Goal: Information Seeking & Learning: Learn about a topic

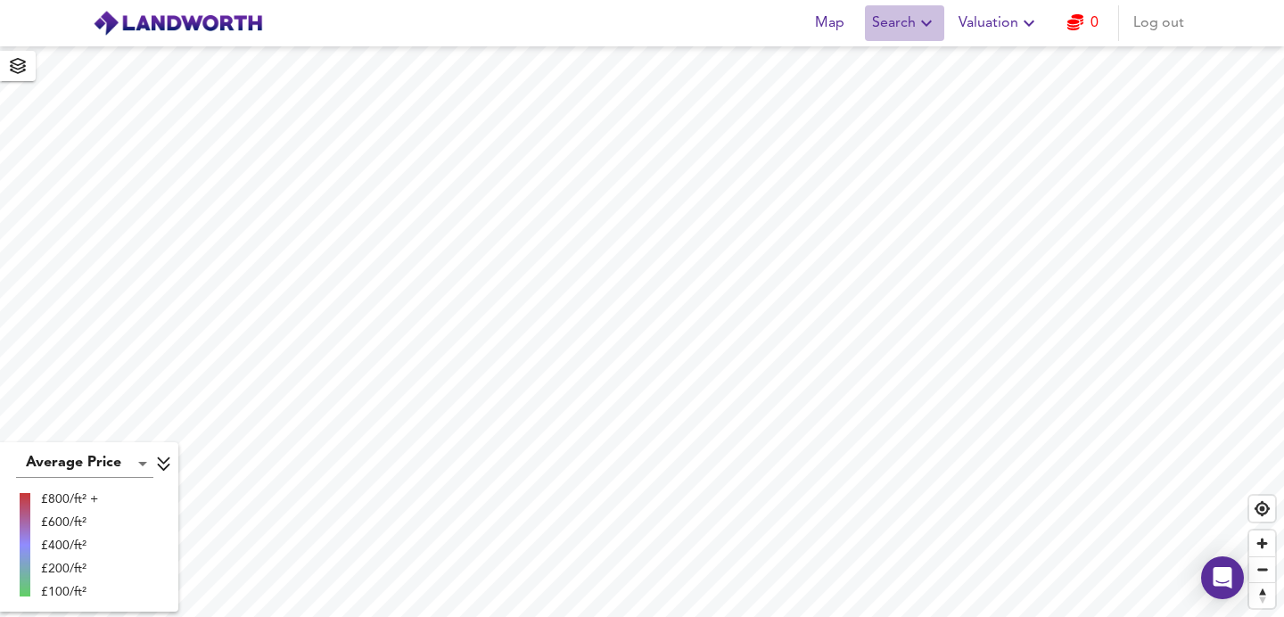
click at [886, 26] on span "Search" at bounding box center [904, 23] width 65 height 25
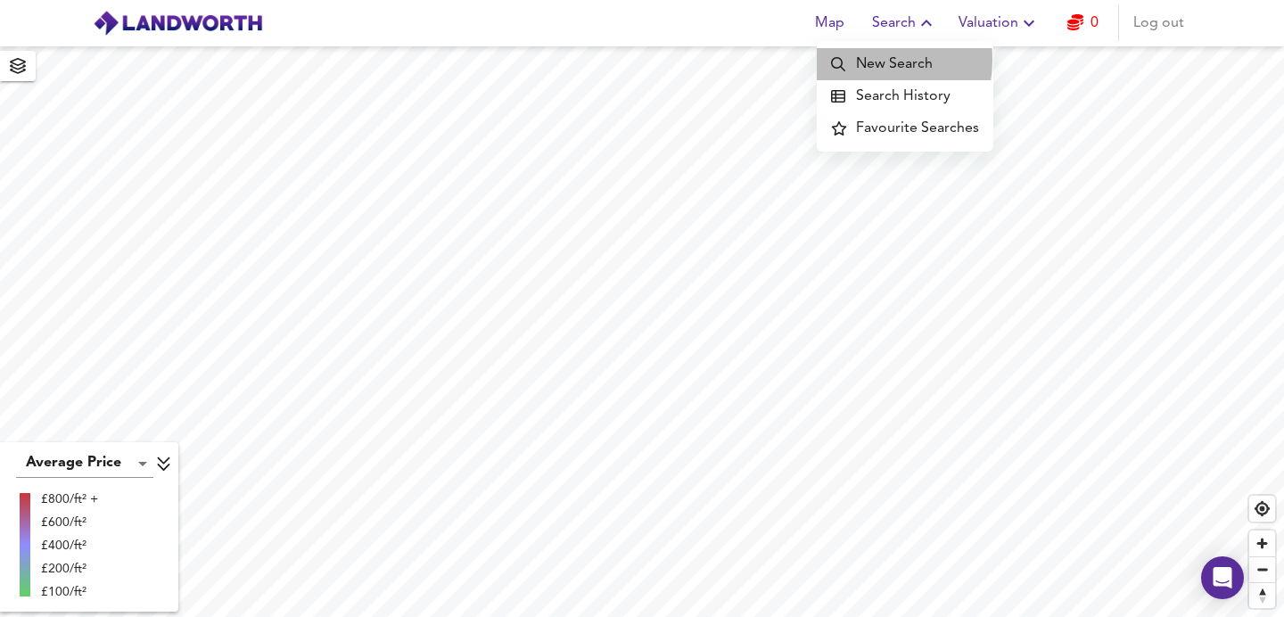
click at [859, 60] on li "New Search" at bounding box center [905, 64] width 177 height 32
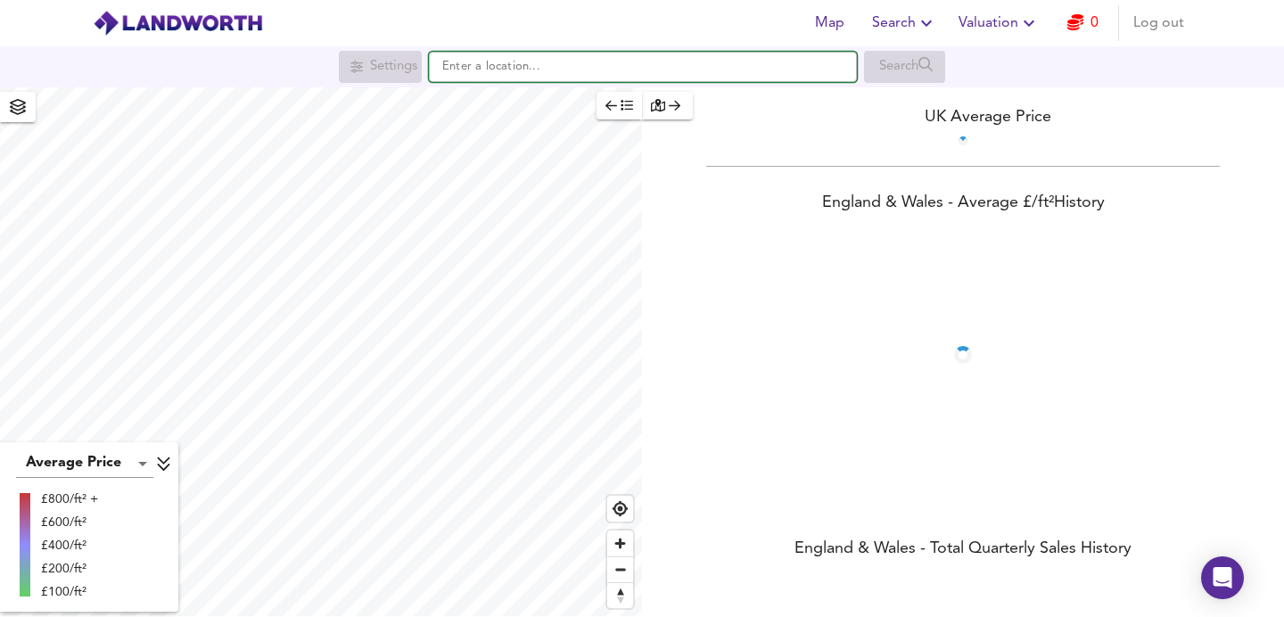
click at [603, 69] on input "text" at bounding box center [643, 67] width 428 height 30
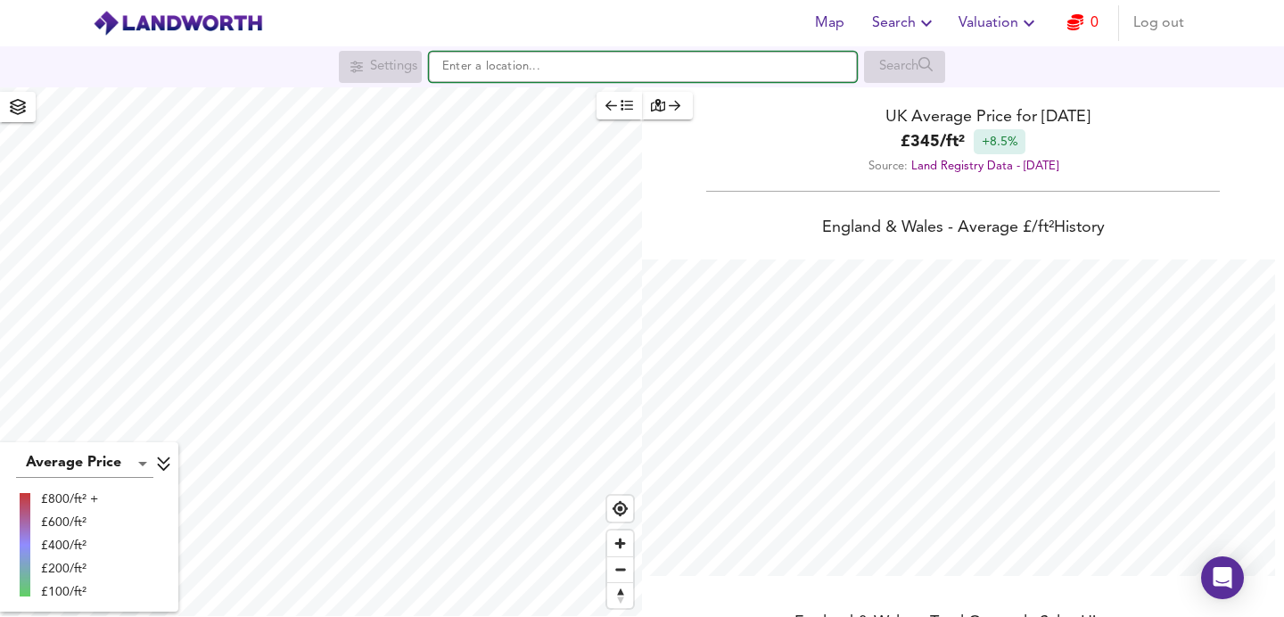
scroll to position [617, 1284]
click at [600, 72] on input "text" at bounding box center [643, 67] width 428 height 30
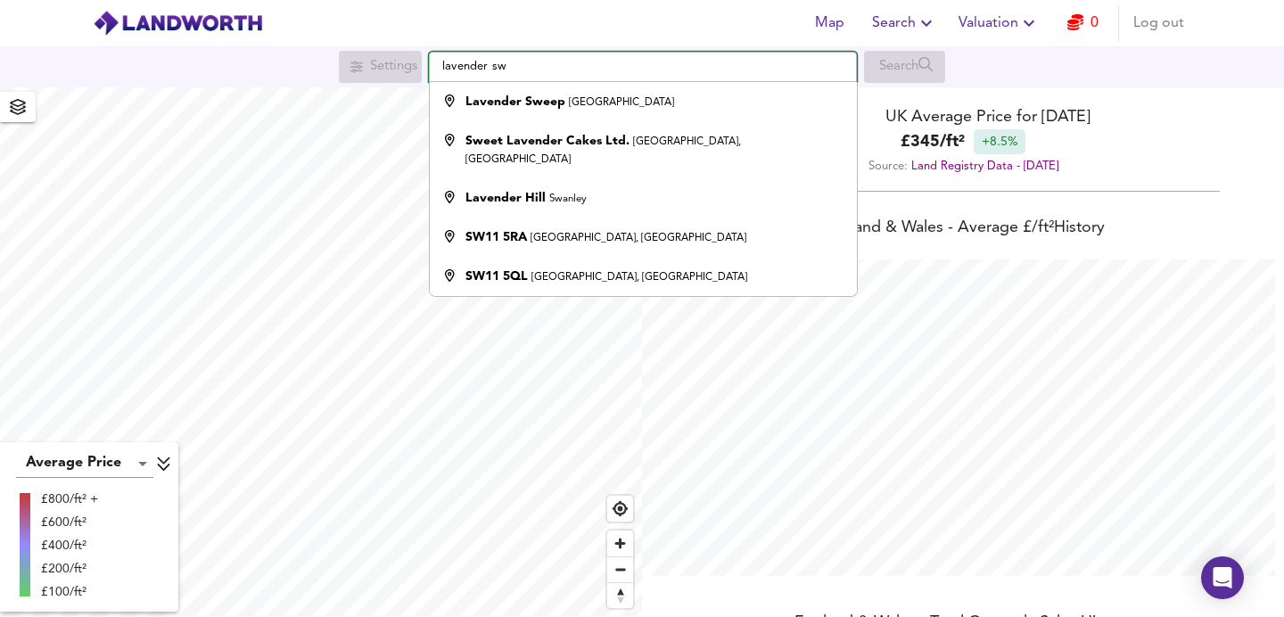
type input "Lavender Sweep, [GEOGRAPHIC_DATA]"
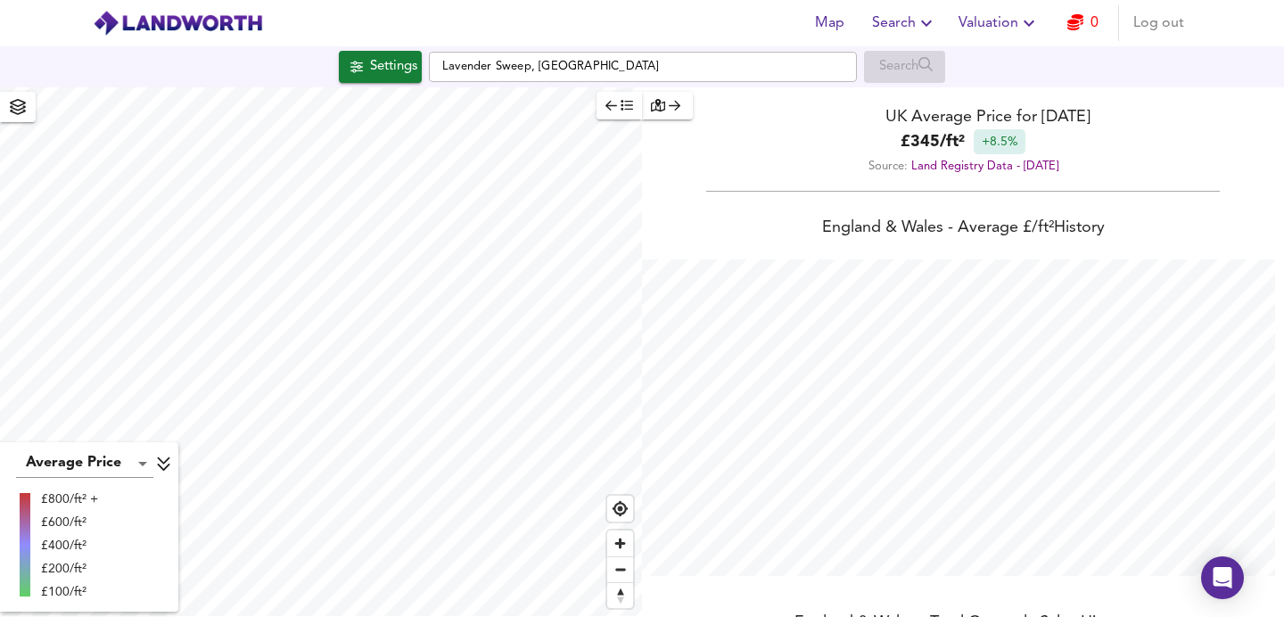
click at [679, 113] on div "button" at bounding box center [667, 105] width 33 height 21
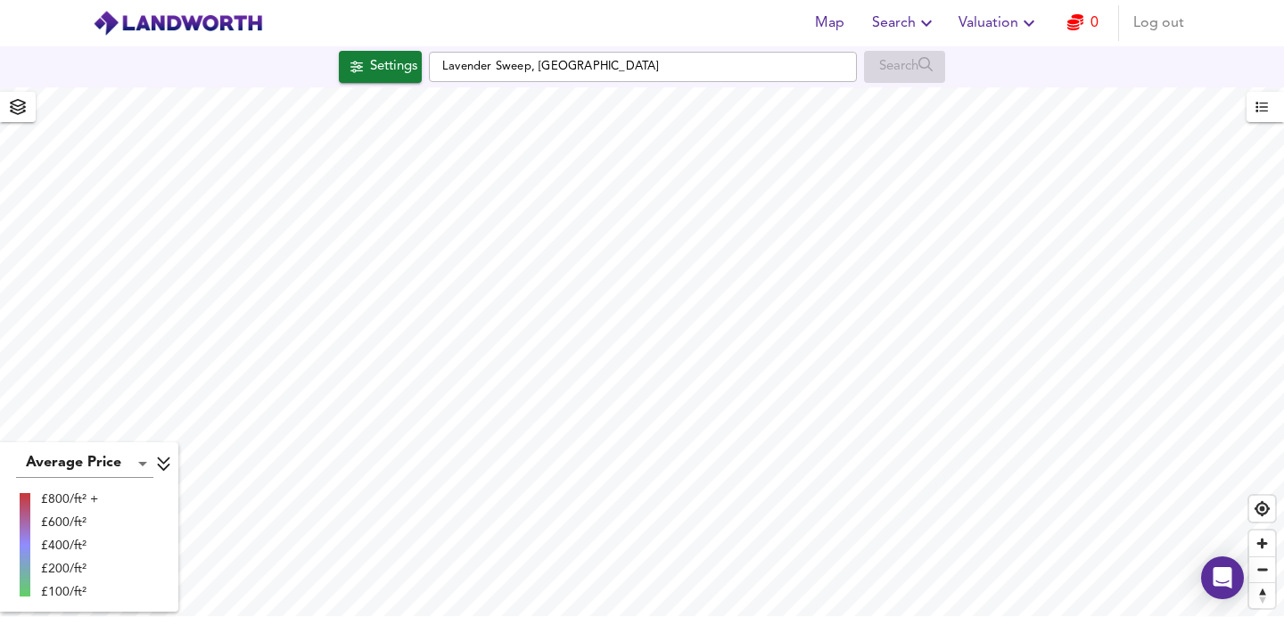
checkbox input "false"
checkbox input "true"
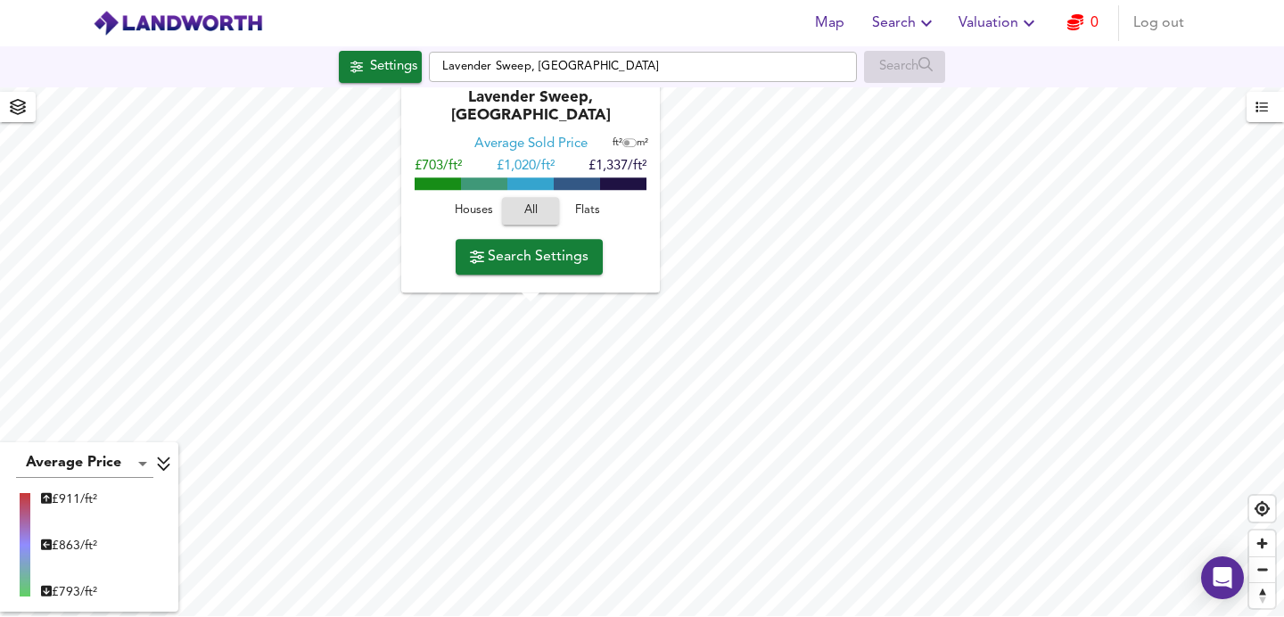
click at [1081, 20] on icon "button" at bounding box center [1076, 22] width 16 height 16
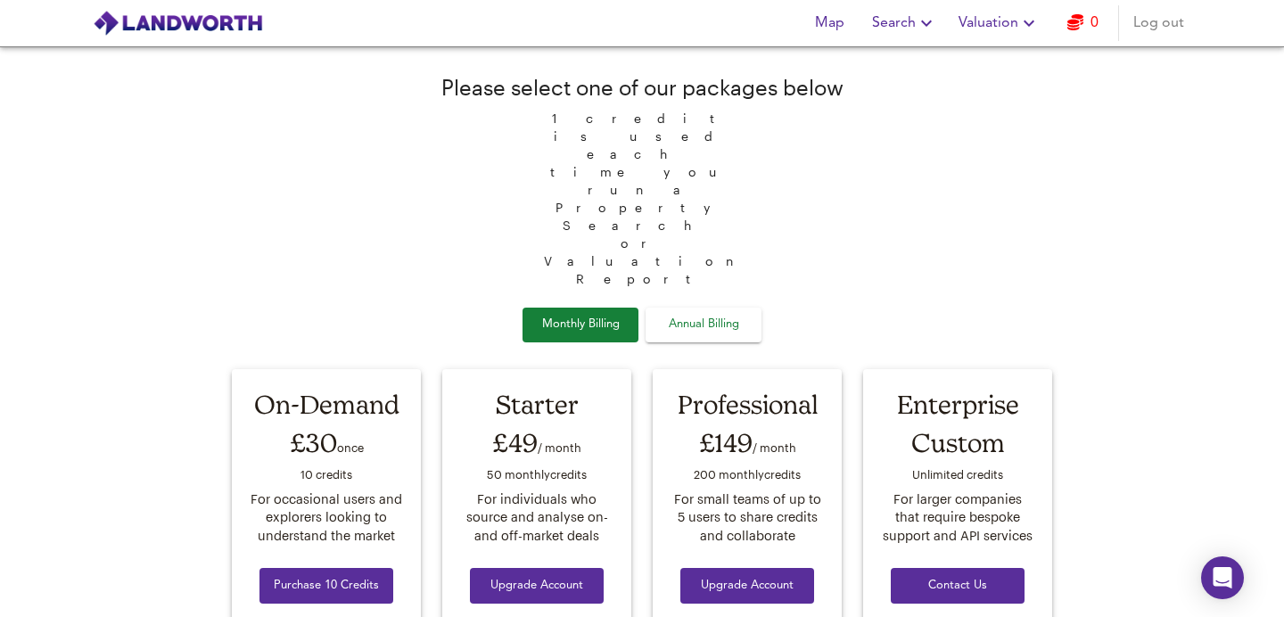
click at [722, 315] on span "Annual Billing" at bounding box center [703, 325] width 89 height 21
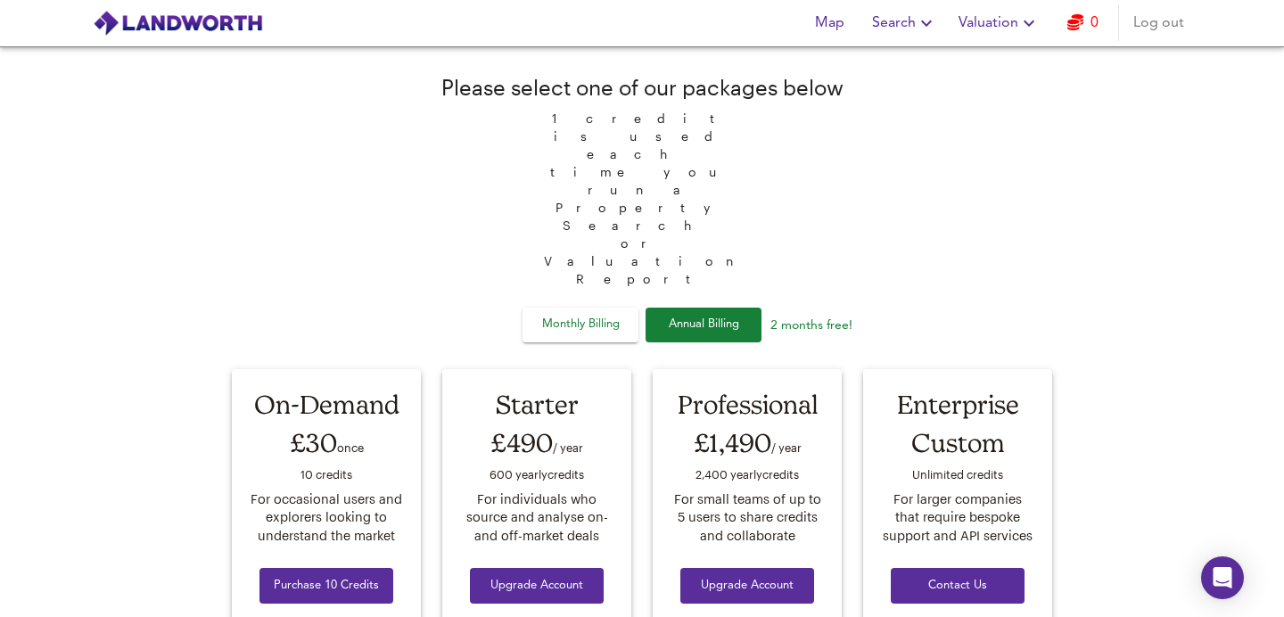
click at [627, 308] on button "Monthly Billing" at bounding box center [581, 325] width 116 height 35
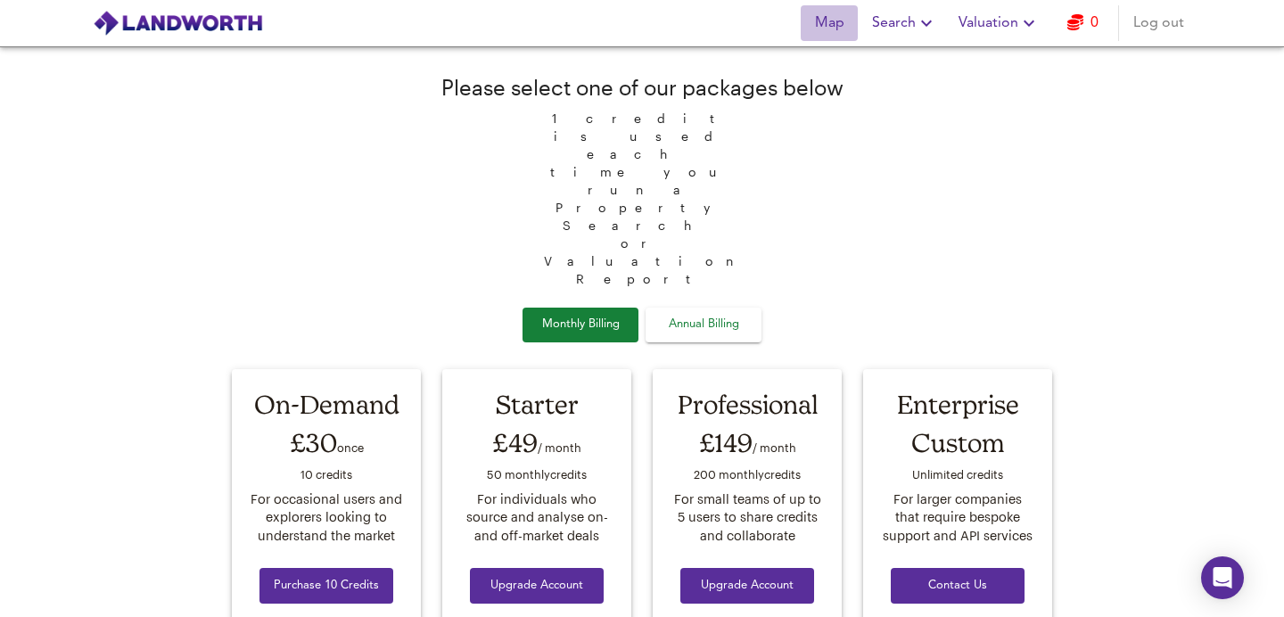
click at [831, 22] on span "Map" at bounding box center [829, 23] width 43 height 25
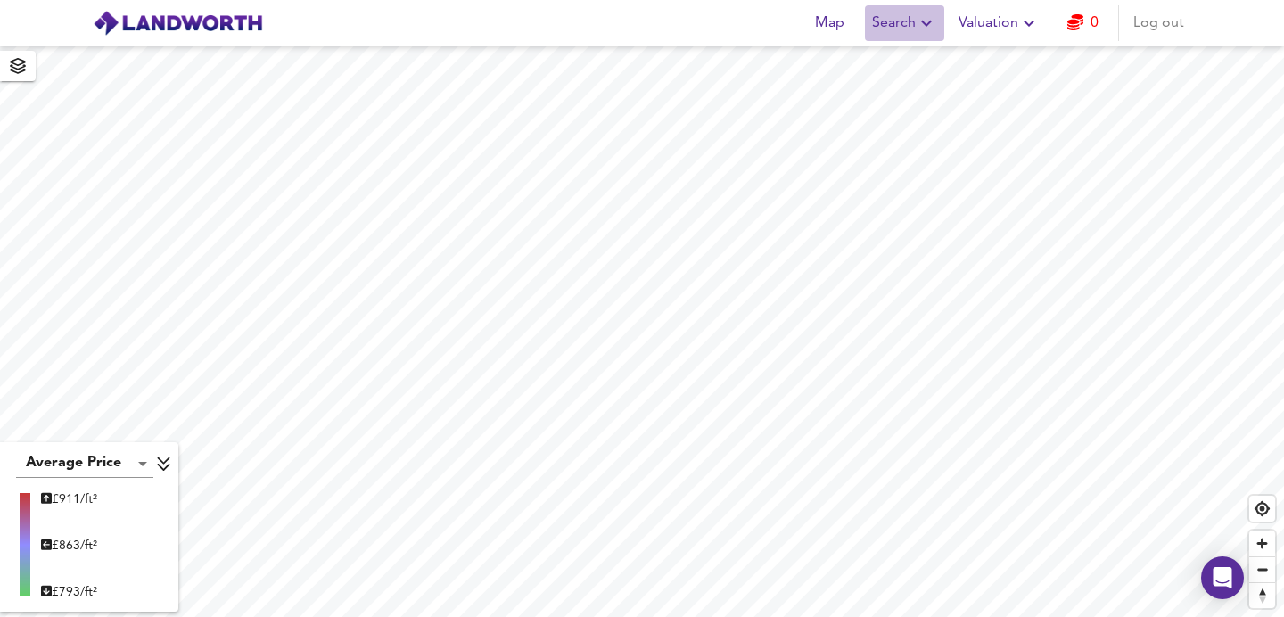
click at [909, 34] on span "Search" at bounding box center [904, 23] width 65 height 25
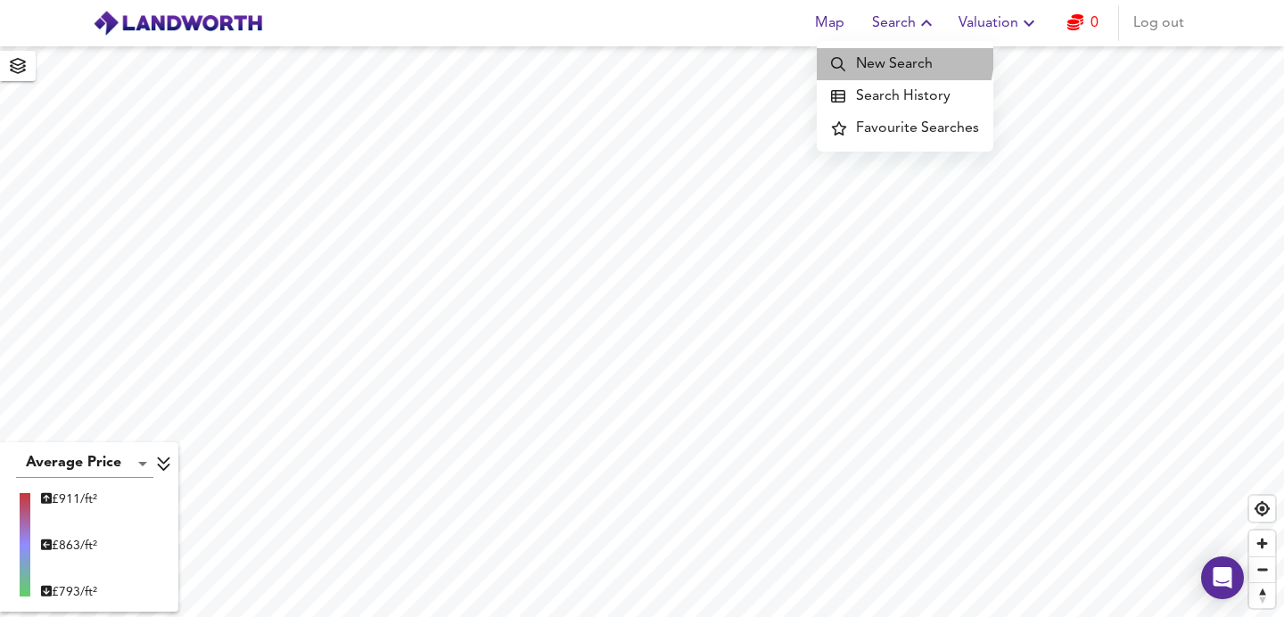
click at [893, 55] on li "New Search" at bounding box center [905, 64] width 177 height 32
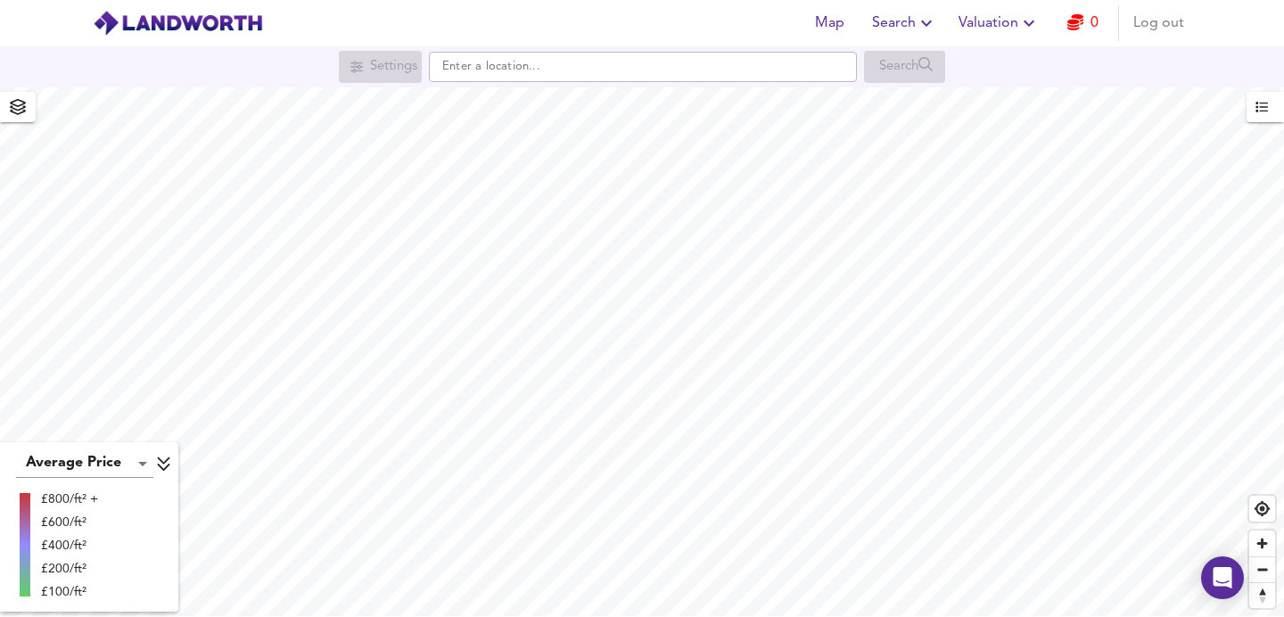
click at [912, 21] on span "Search" at bounding box center [904, 23] width 65 height 25
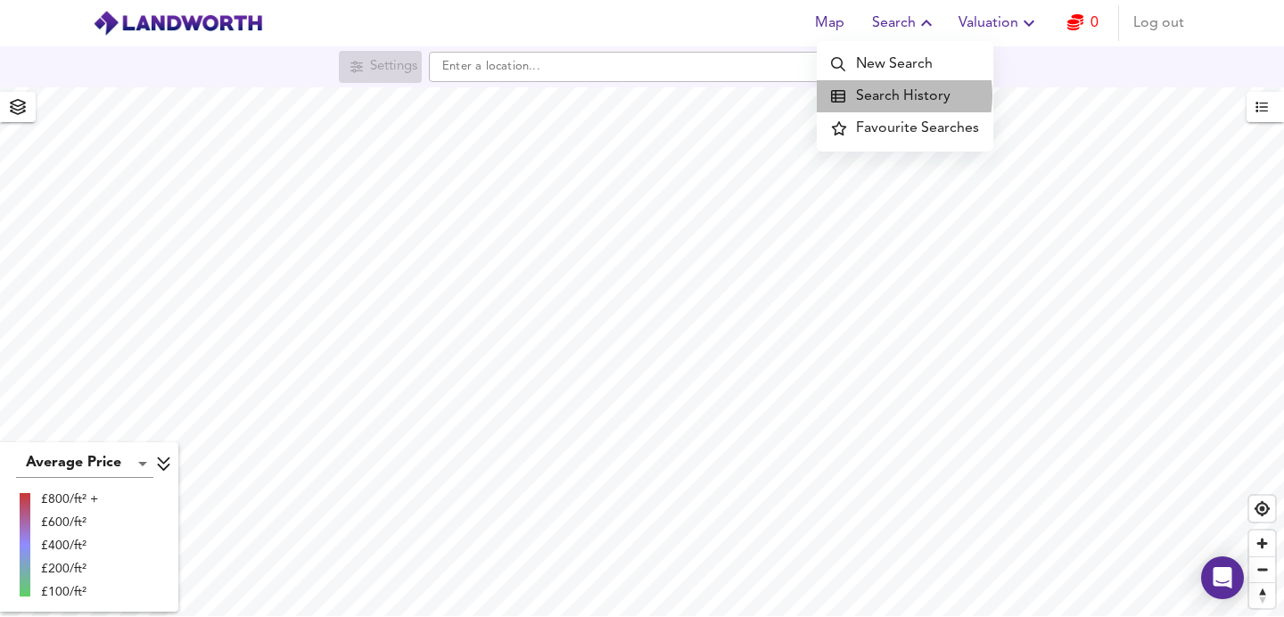
click at [887, 95] on li "Search History" at bounding box center [905, 96] width 177 height 32
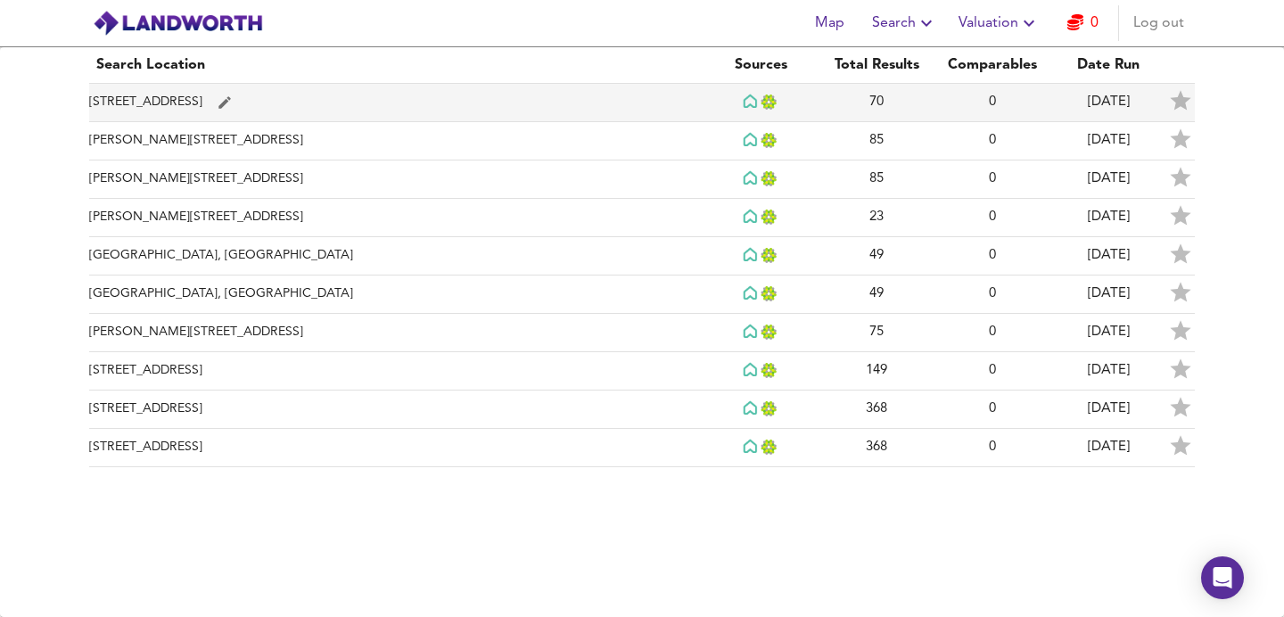
click at [200, 95] on td "[STREET_ADDRESS]" at bounding box center [396, 103] width 614 height 38
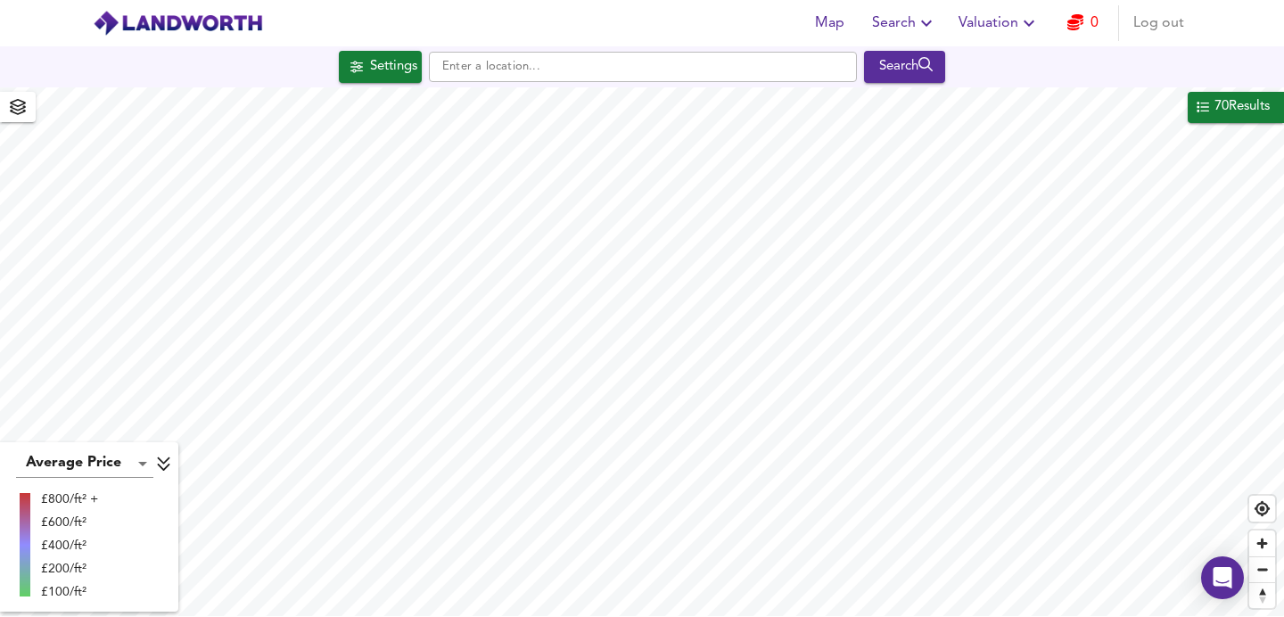
click at [927, 25] on icon "button" at bounding box center [926, 24] width 11 height 6
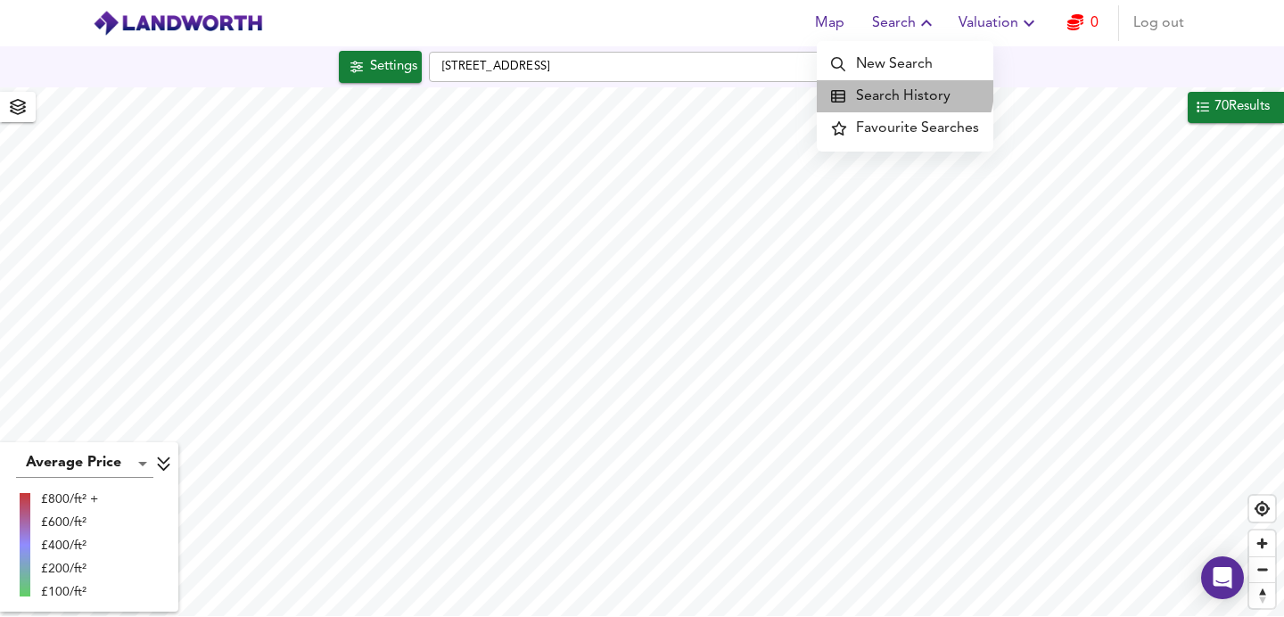
click at [904, 89] on li "Search History" at bounding box center [905, 96] width 177 height 32
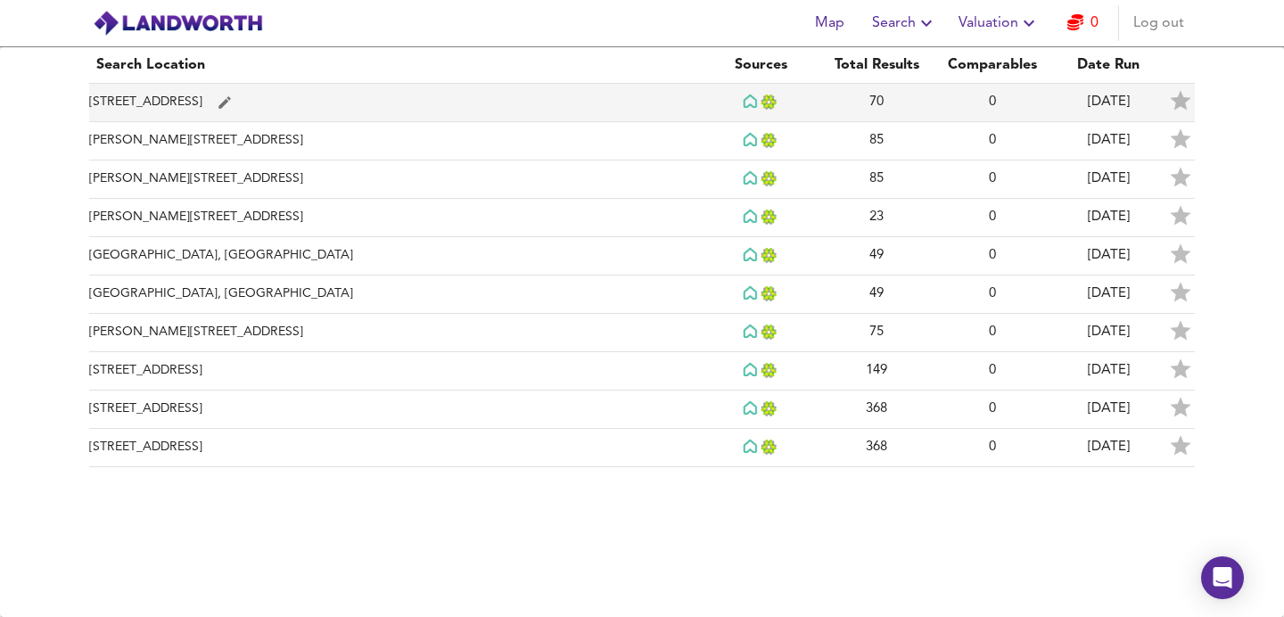
click at [225, 108] on td "Alfriston Road, London SW11 6NP" at bounding box center [396, 103] width 614 height 38
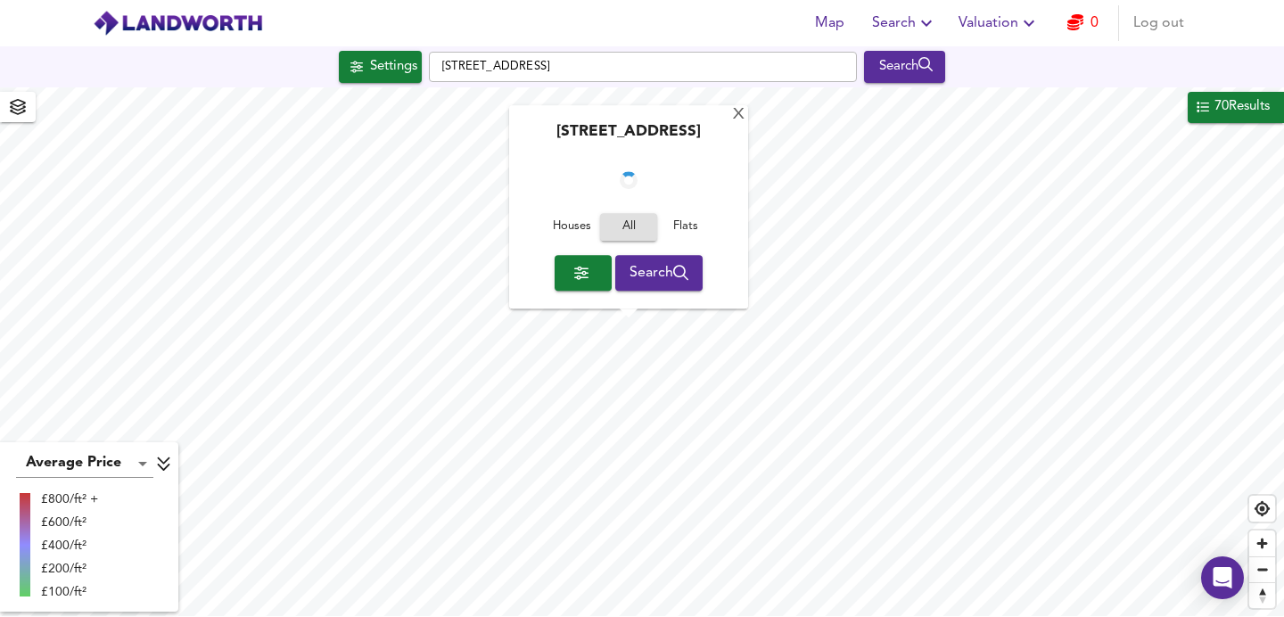
checkbox input "false"
checkbox input "true"
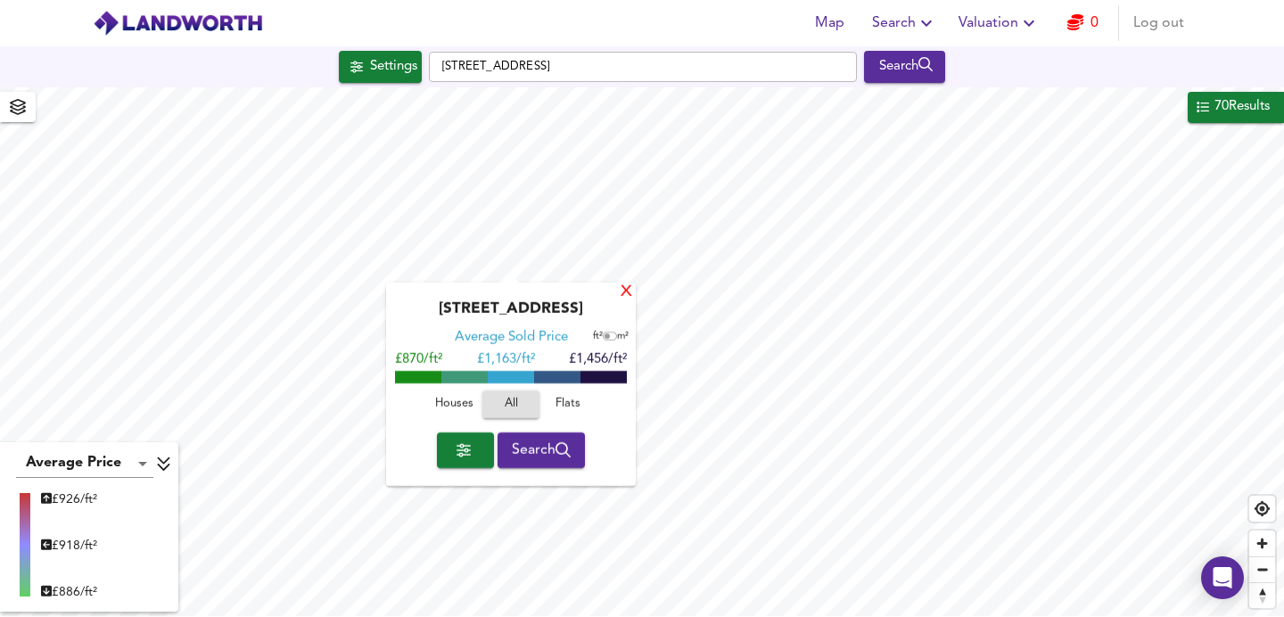
click at [627, 293] on div "X" at bounding box center [626, 292] width 15 height 17
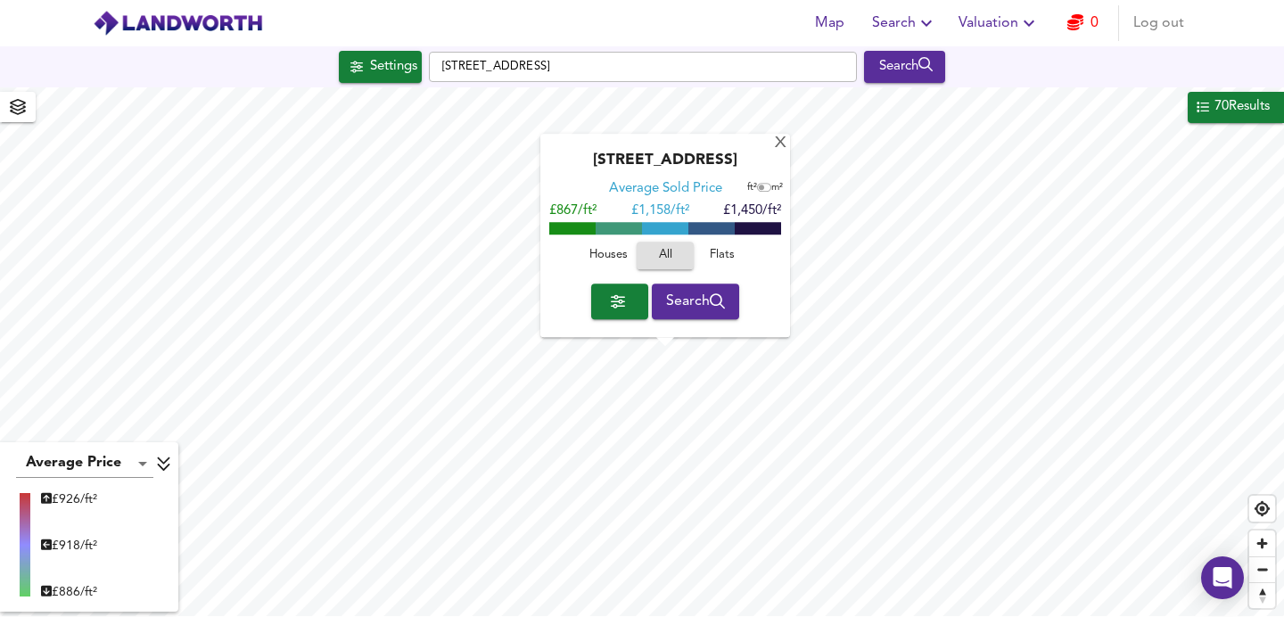
click at [614, 260] on span "Houses" at bounding box center [608, 256] width 48 height 21
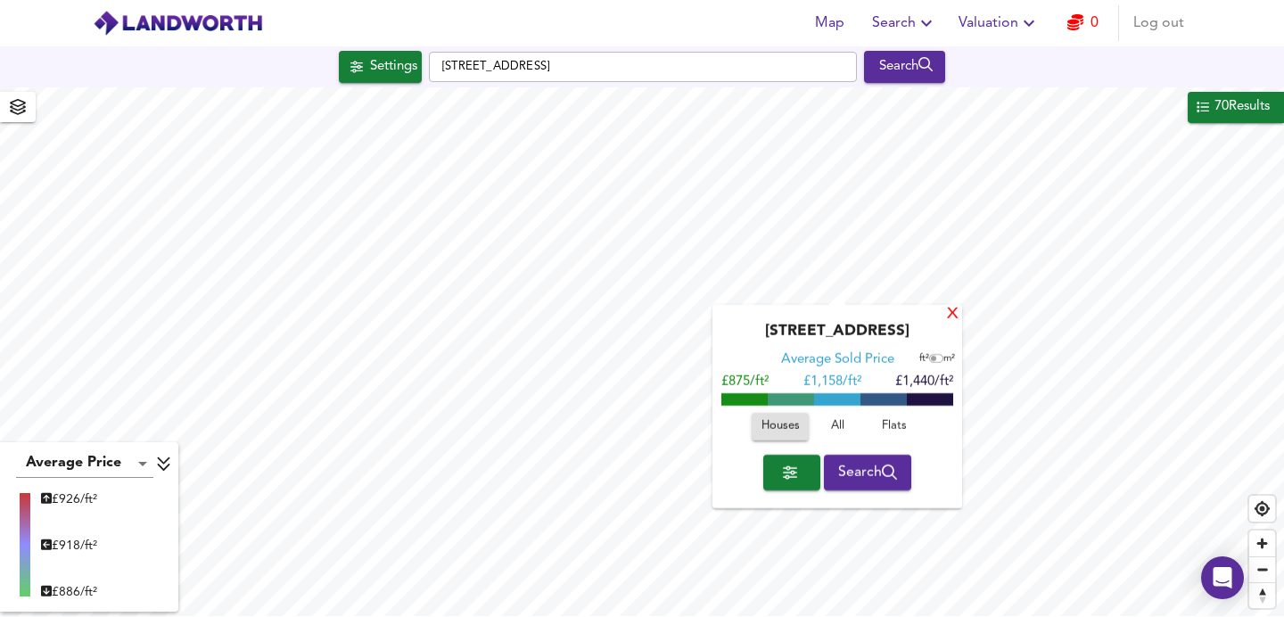
click at [950, 316] on div "X" at bounding box center [952, 315] width 15 height 17
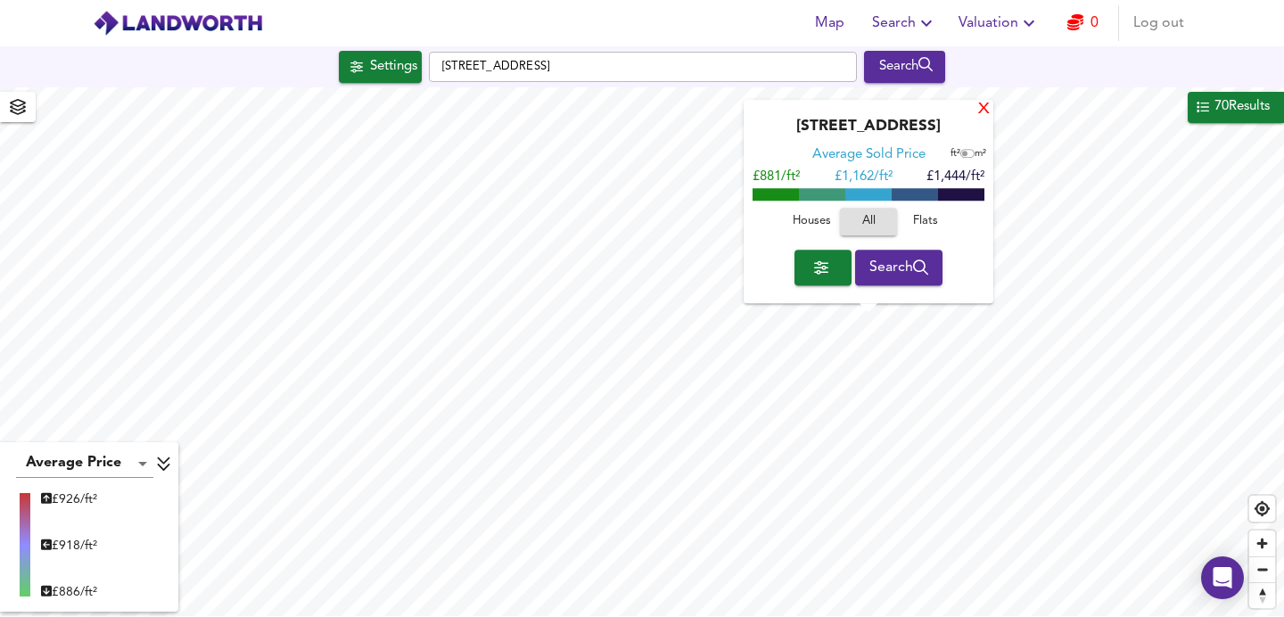
click at [982, 116] on div "X" at bounding box center [984, 110] width 15 height 17
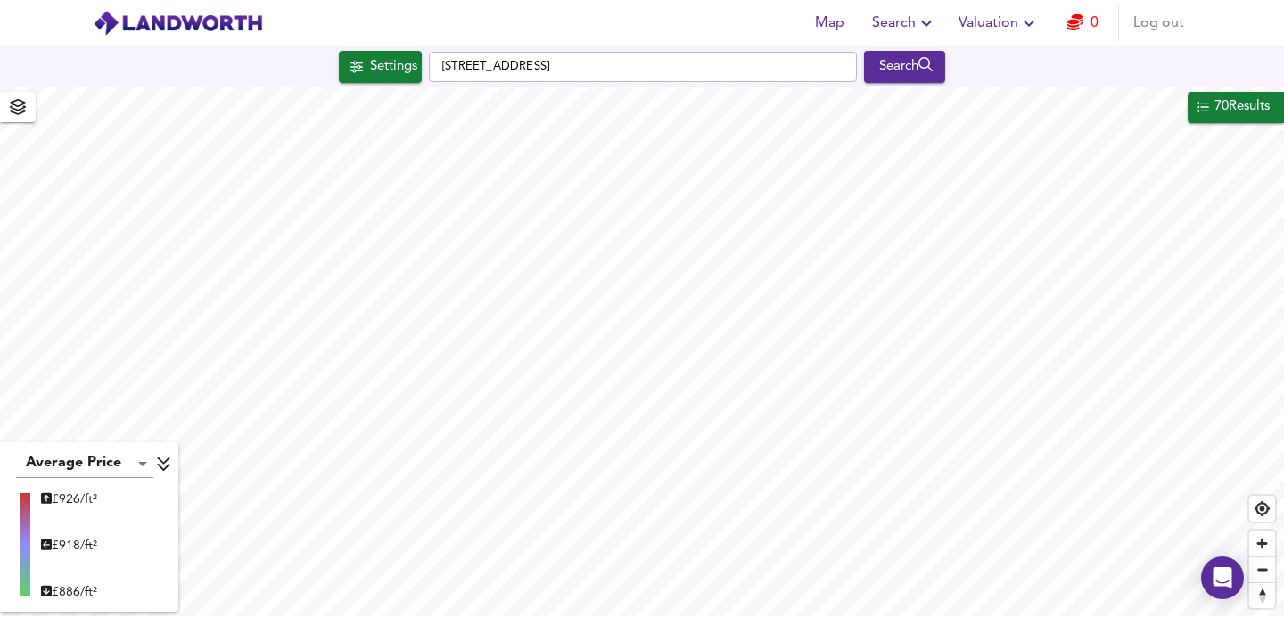
type input "557"
